Goal: Information Seeking & Learning: Learn about a topic

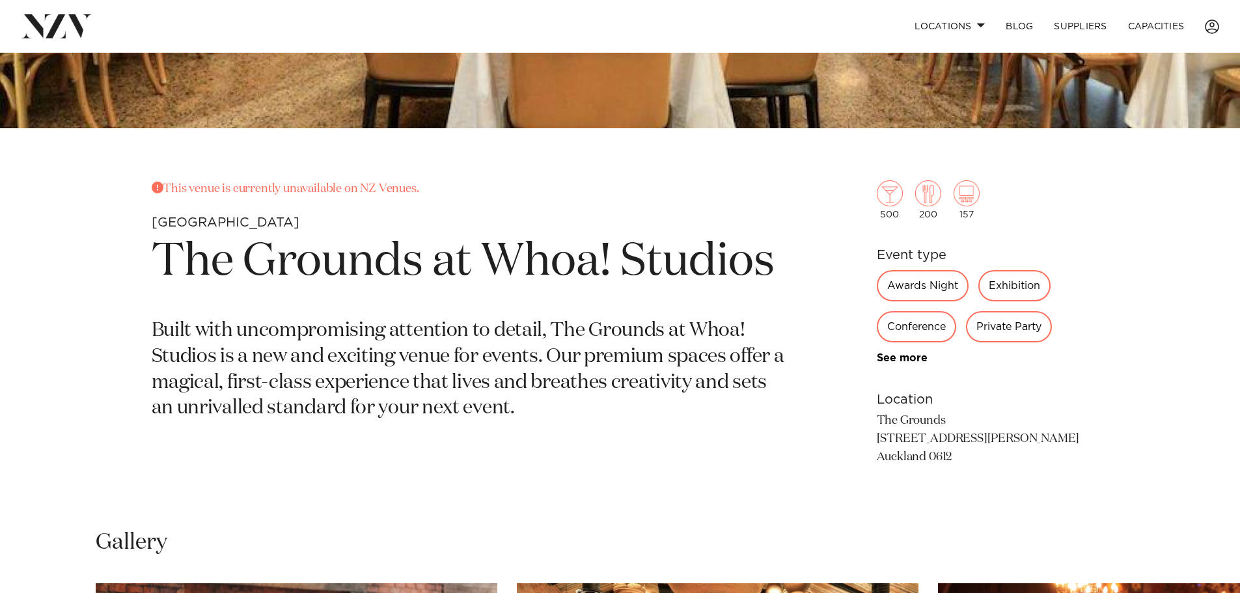
scroll to position [456, 0]
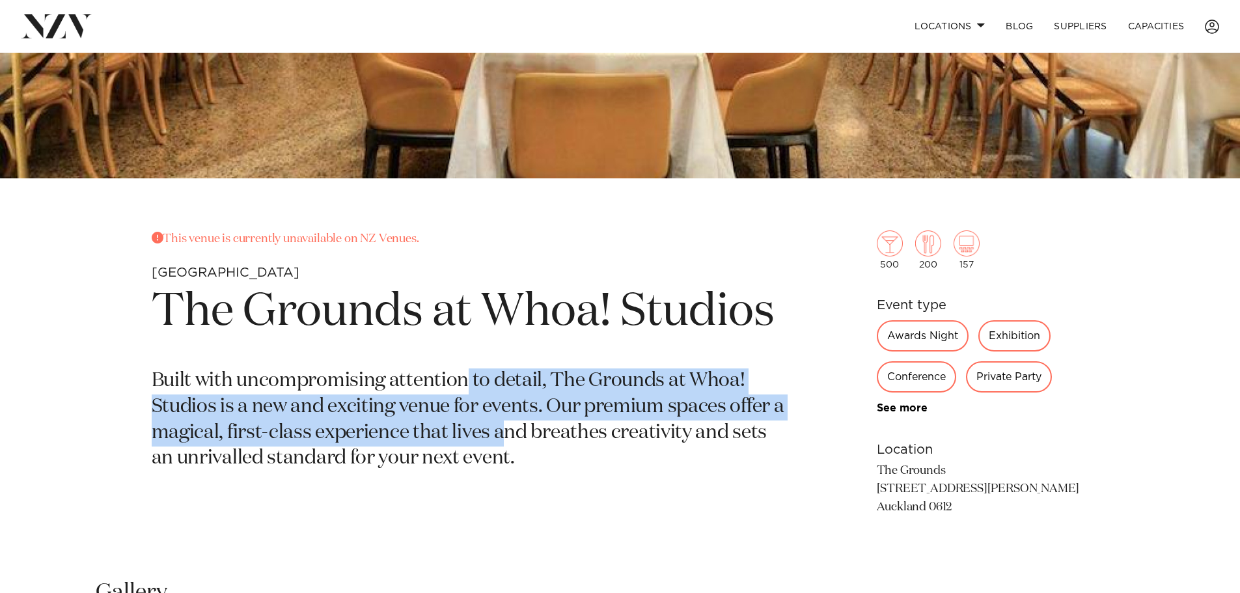
drag, startPoint x: 464, startPoint y: 389, endPoint x: 503, endPoint y: 443, distance: 66.3
click at [503, 443] on p "Built with uncompromising attention to detail, The Grounds at Whoa! Studios is …" at bounding box center [468, 420] width 633 height 104
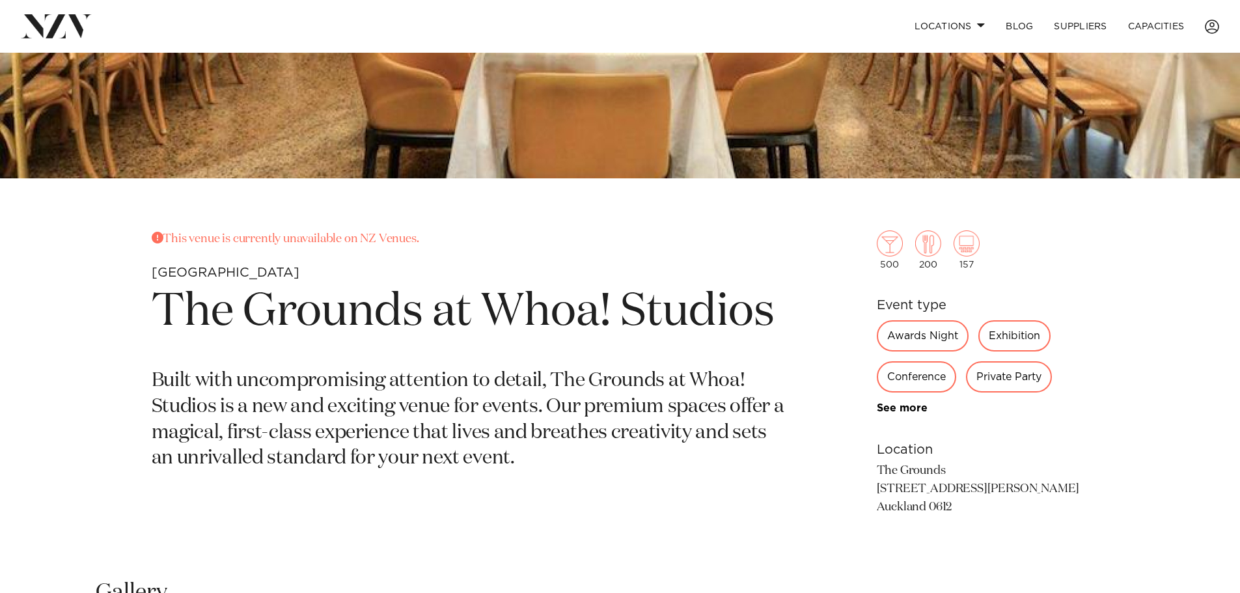
scroll to position [521, 0]
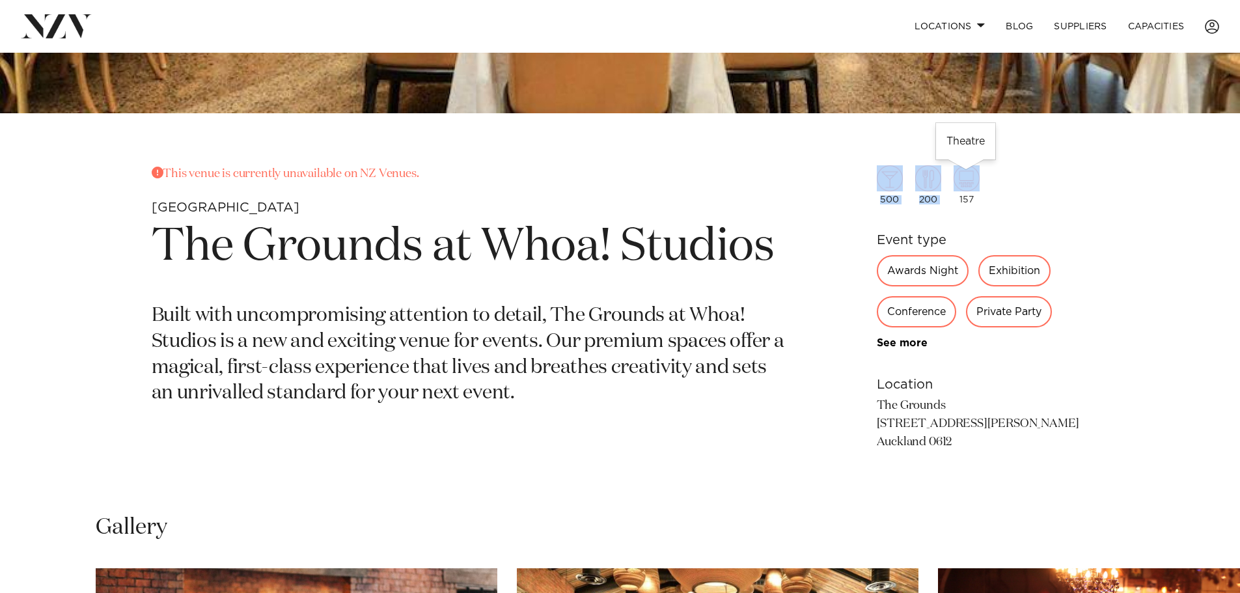
drag, startPoint x: 868, startPoint y: 182, endPoint x: 973, endPoint y: 180, distance: 104.8
click at [973, 180] on div "This venue is currently unavailable on NZ Venues. Auckland The Grounds at Whoa!…" at bounding box center [620, 329] width 1108 height 328
click at [1031, 196] on div "500 200 157" at bounding box center [983, 184] width 212 height 39
drag, startPoint x: 1026, startPoint y: 197, endPoint x: 805, endPoint y: 184, distance: 221.0
click at [805, 184] on div "This venue is currently unavailable on NZ Venues. Auckland The Grounds at Whoa!…" at bounding box center [620, 329] width 1108 height 328
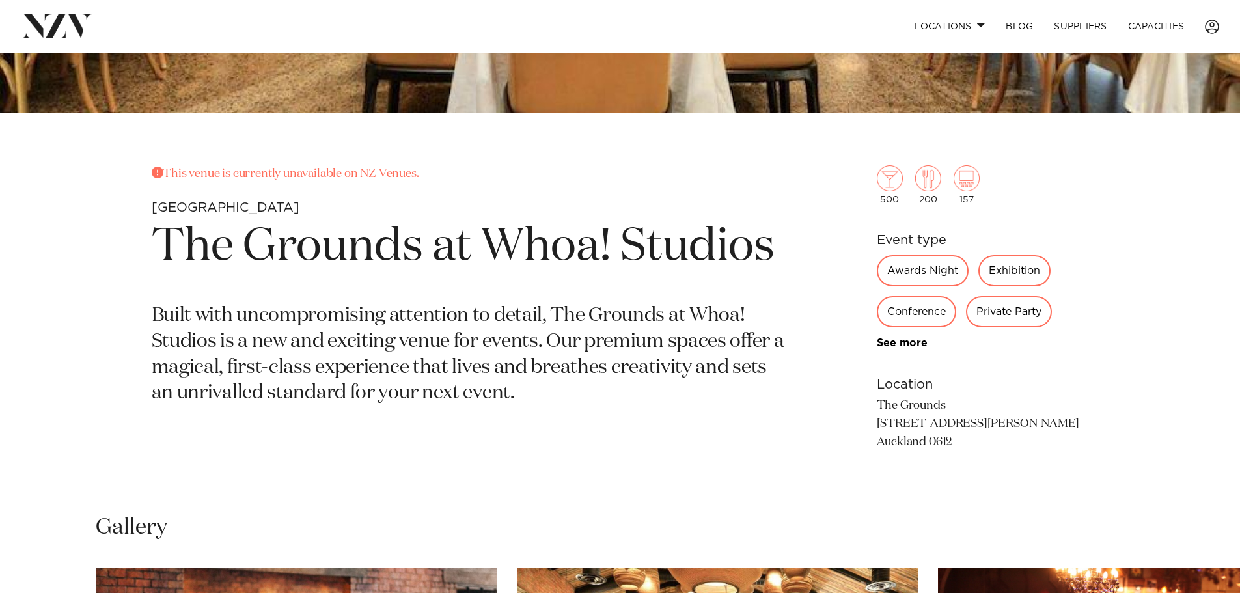
click at [805, 184] on div "This venue is currently unavailable on NZ Venues. Auckland The Grounds at Whoa!…" at bounding box center [620, 329] width 1108 height 328
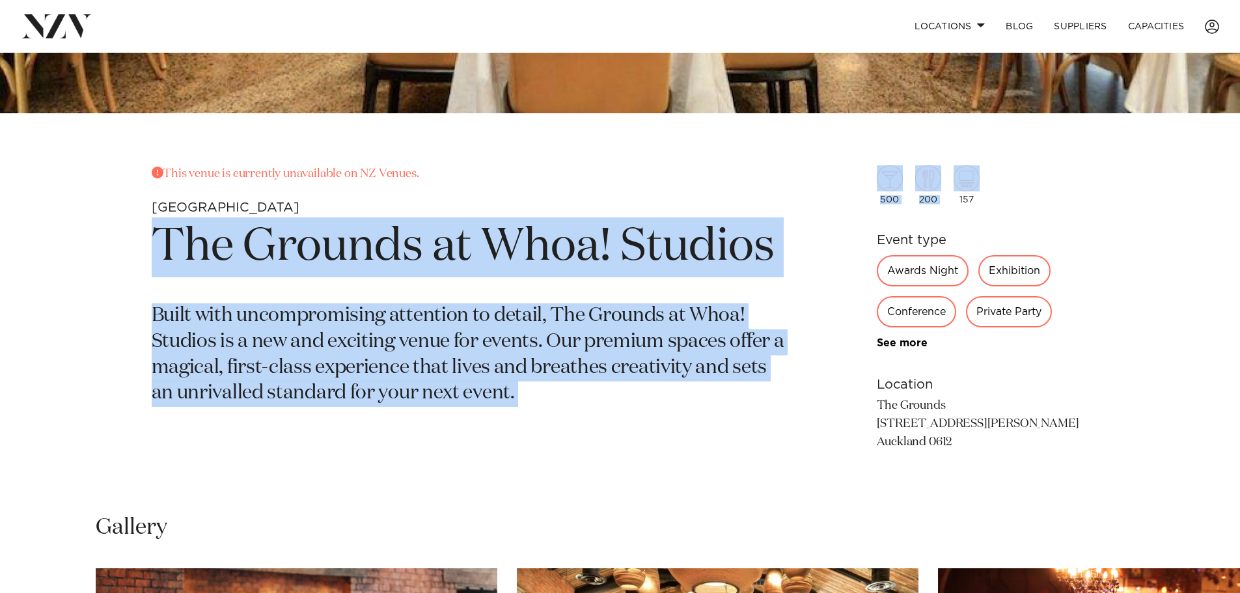
drag, startPoint x: 805, startPoint y: 184, endPoint x: 1004, endPoint y: 190, distance: 198.6
click at [1004, 190] on div "This venue is currently unavailable on NZ Venues. Auckland The Grounds at Whoa!…" at bounding box center [620, 329] width 1108 height 328
click at [1004, 190] on div "500 200 157" at bounding box center [983, 184] width 212 height 39
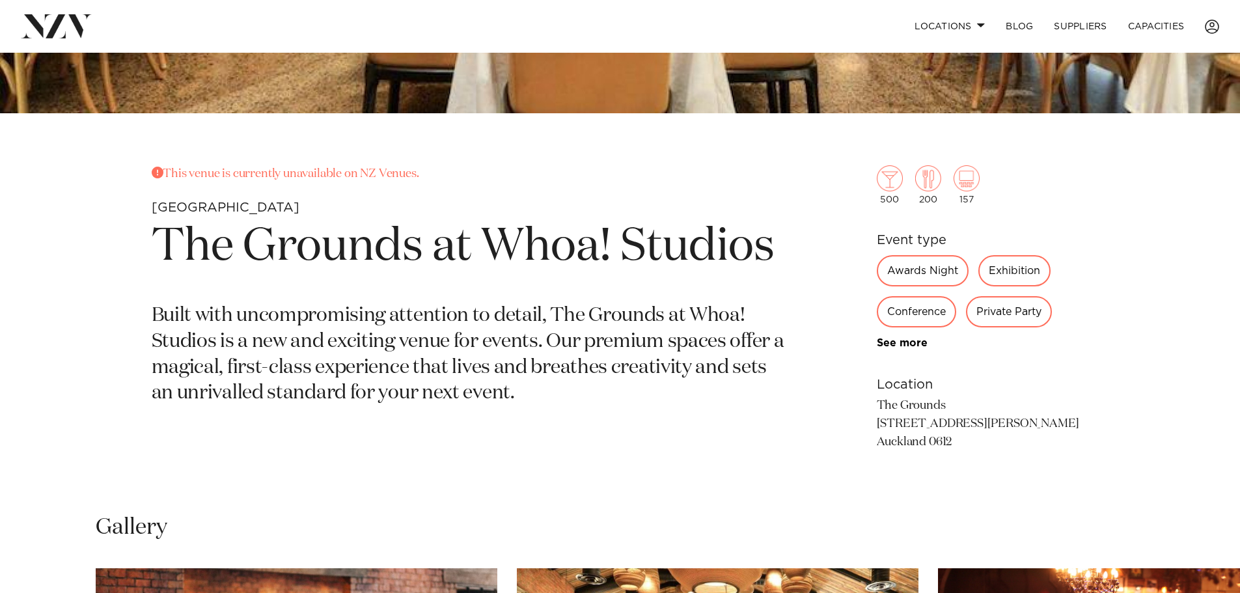
drag, startPoint x: 931, startPoint y: 194, endPoint x: 1010, endPoint y: 198, distance: 78.2
click at [1010, 198] on div "500 200 157" at bounding box center [983, 184] width 212 height 39
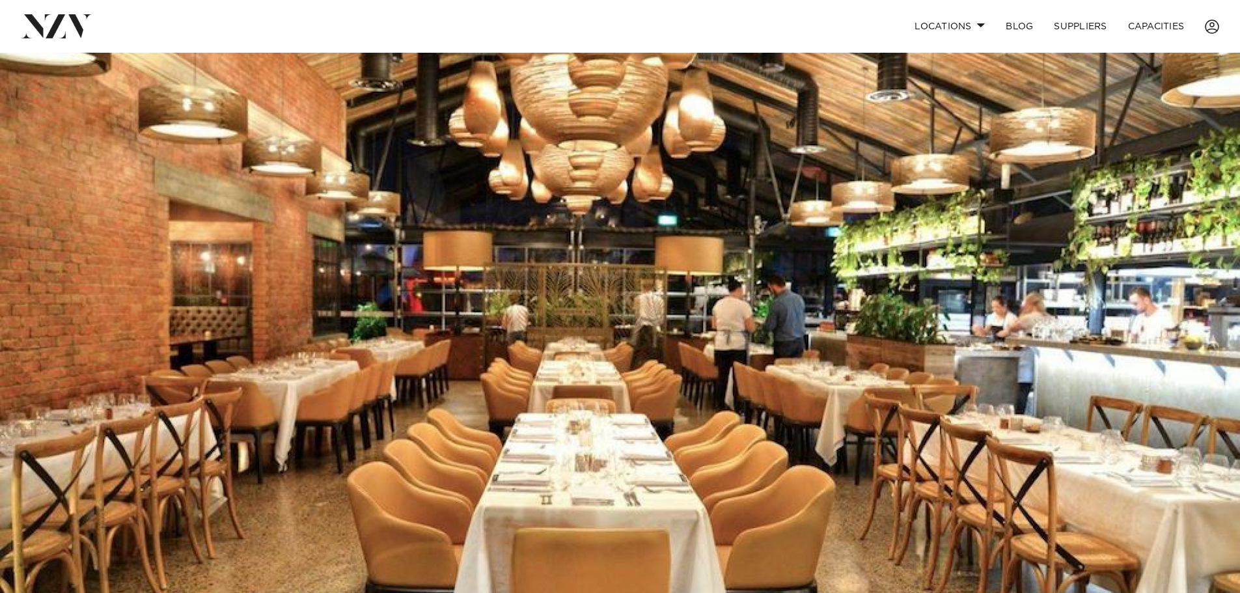
scroll to position [0, 0]
click at [982, 21] on link "Locations" at bounding box center [949, 26] width 91 height 28
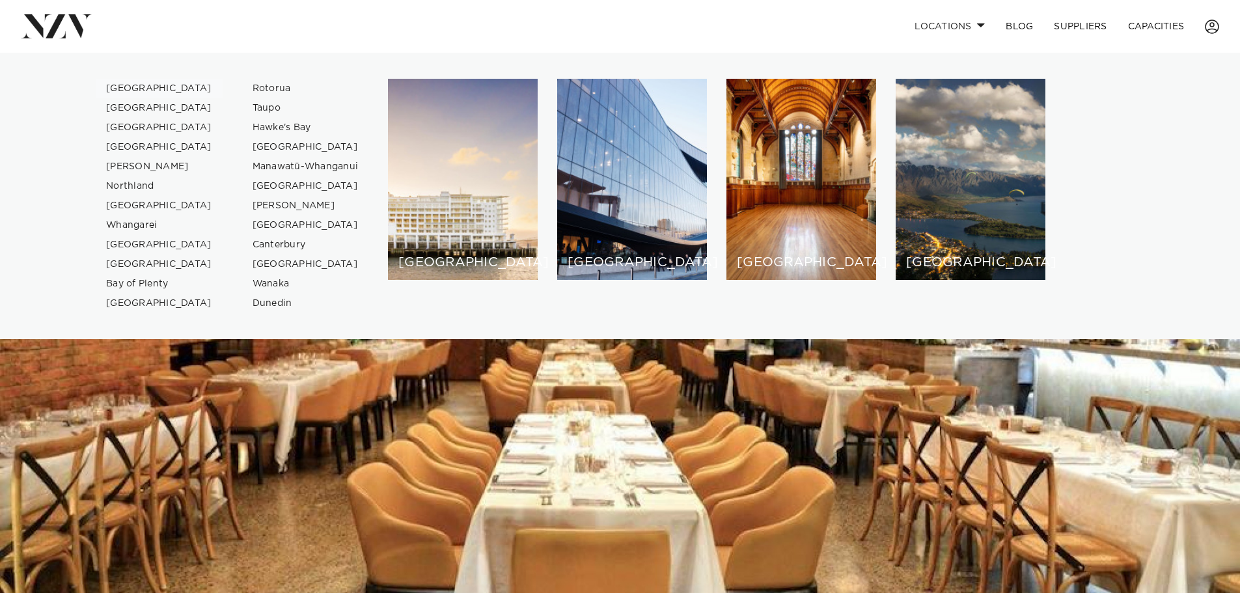
click at [140, 85] on link "[GEOGRAPHIC_DATA]" at bounding box center [159, 89] width 127 height 20
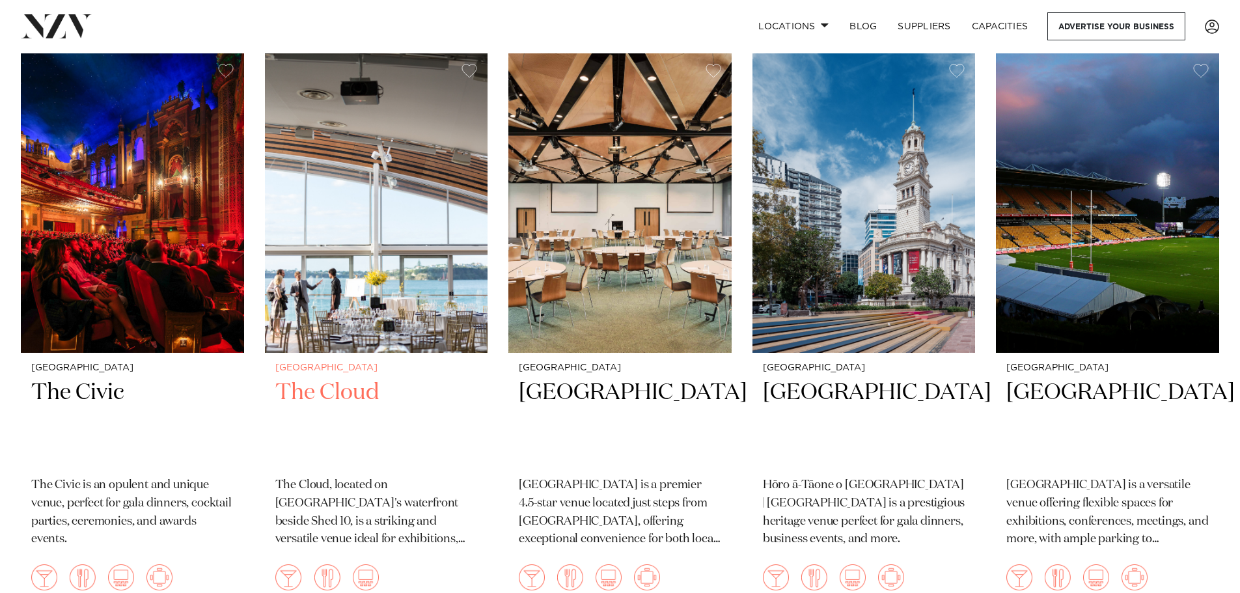
scroll to position [8202, 0]
